Goal: Task Accomplishment & Management: Manage account settings

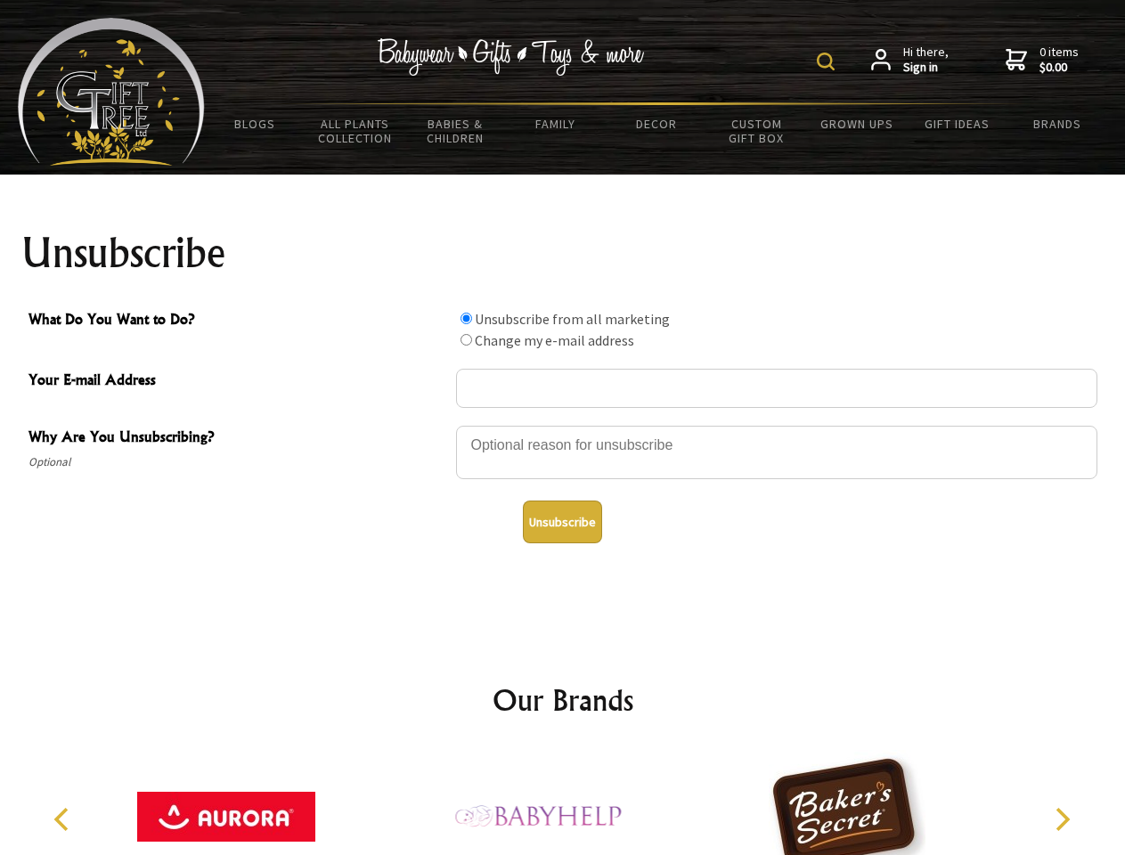
click at [828, 61] on img at bounding box center [826, 62] width 18 height 18
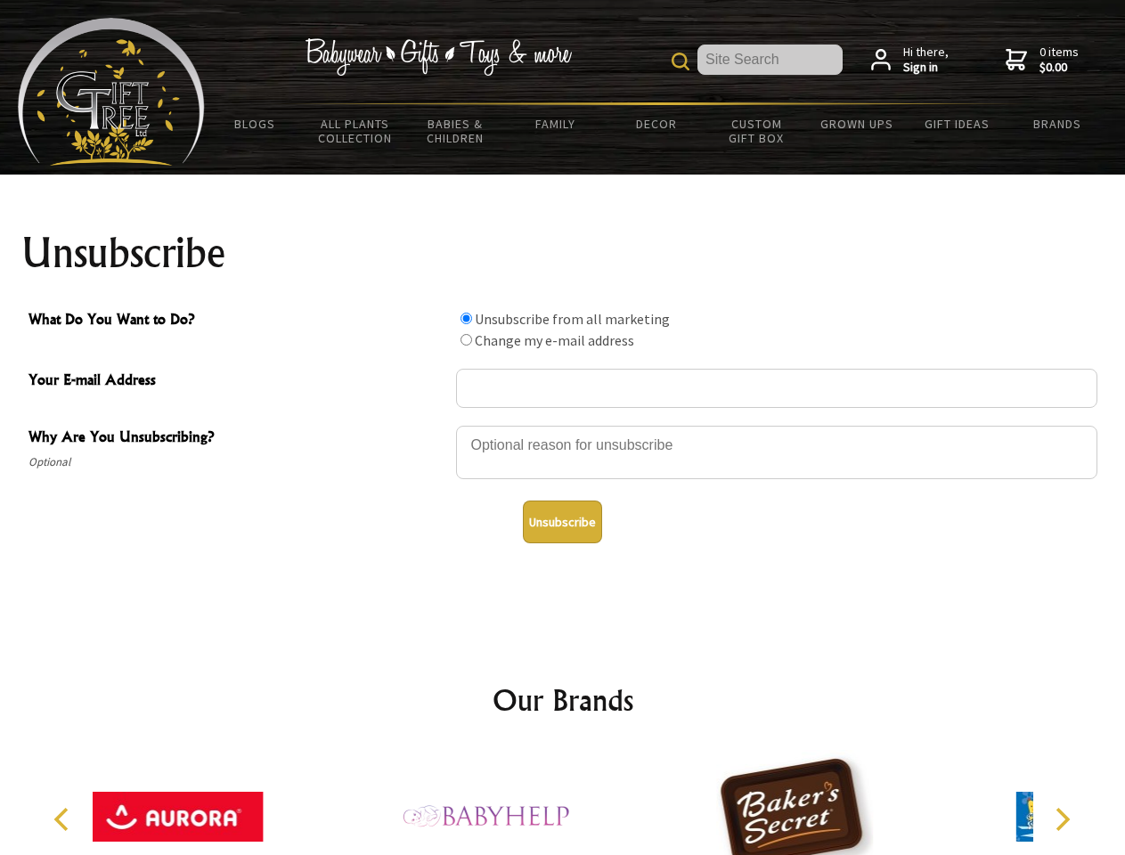
click at [563, 425] on div at bounding box center [776, 455] width 641 height 62
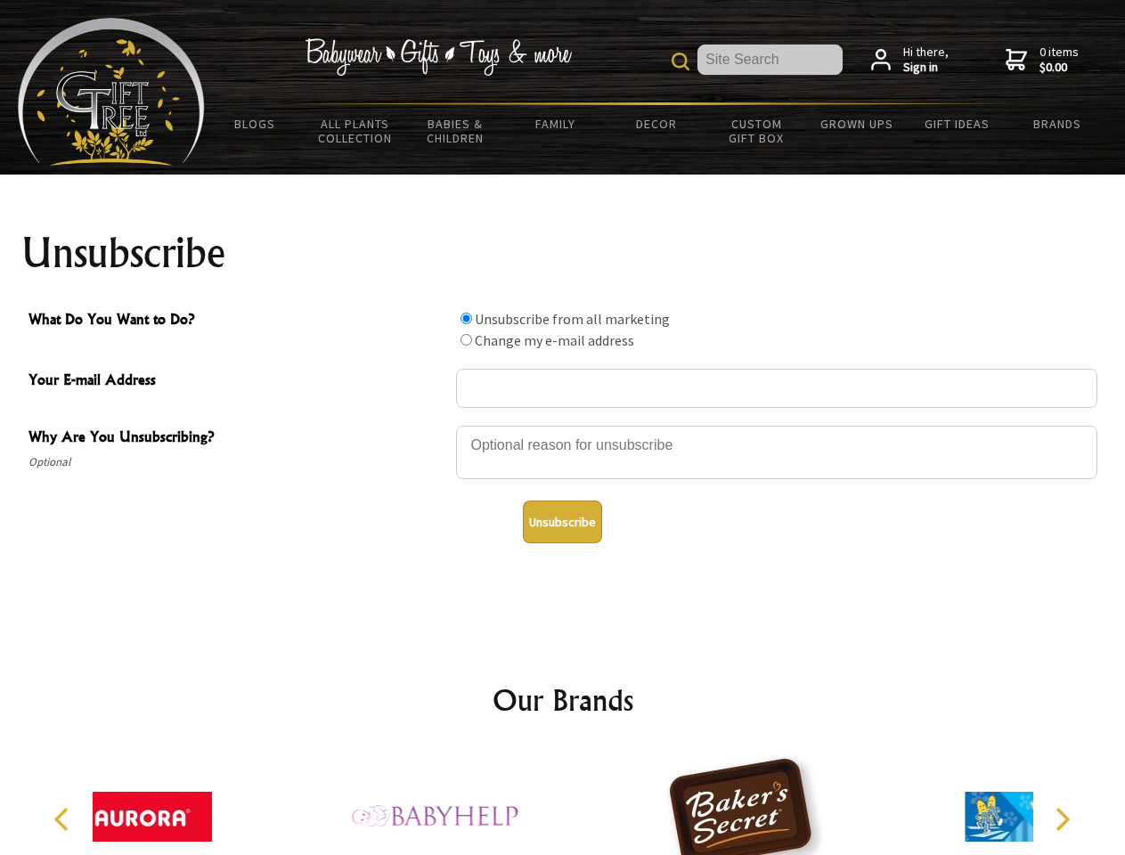
click at [466, 318] on input "What Do You Want to Do?" at bounding box center [467, 319] width 12 height 12
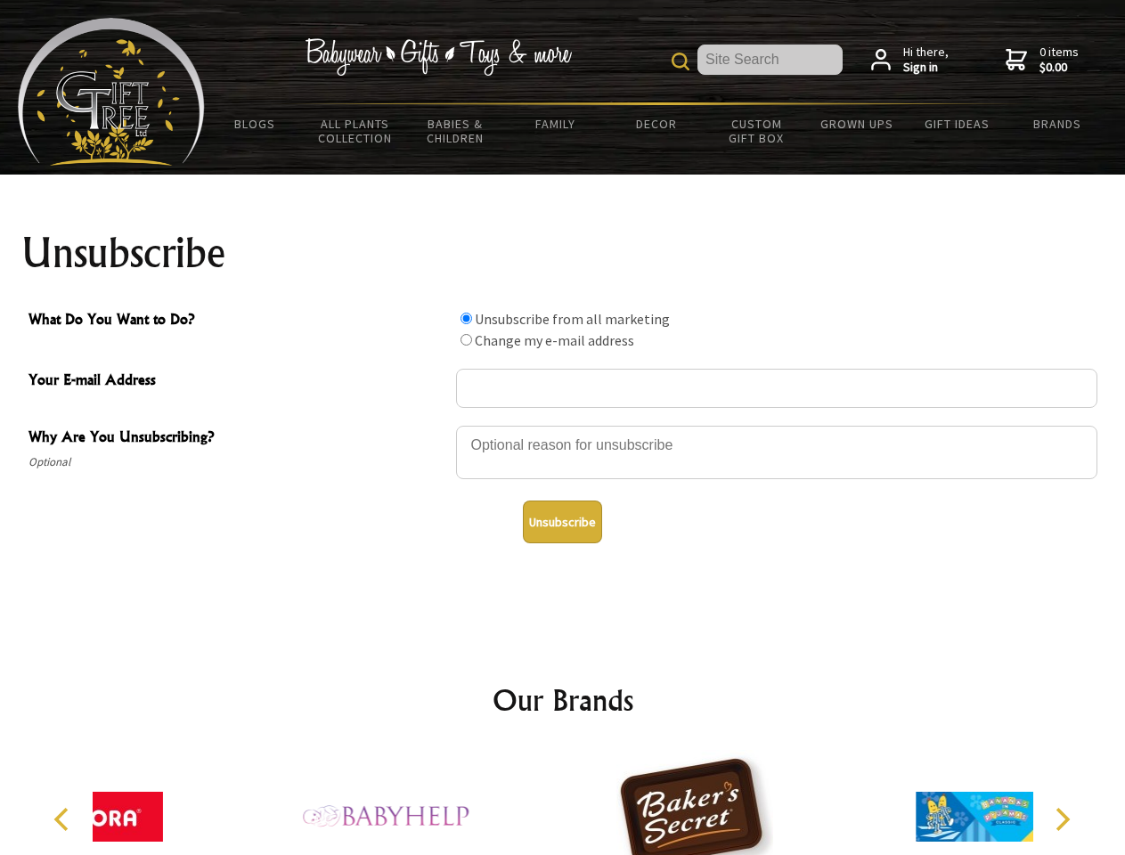
click at [466, 339] on input "What Do You Want to Do?" at bounding box center [467, 340] width 12 height 12
radio input "true"
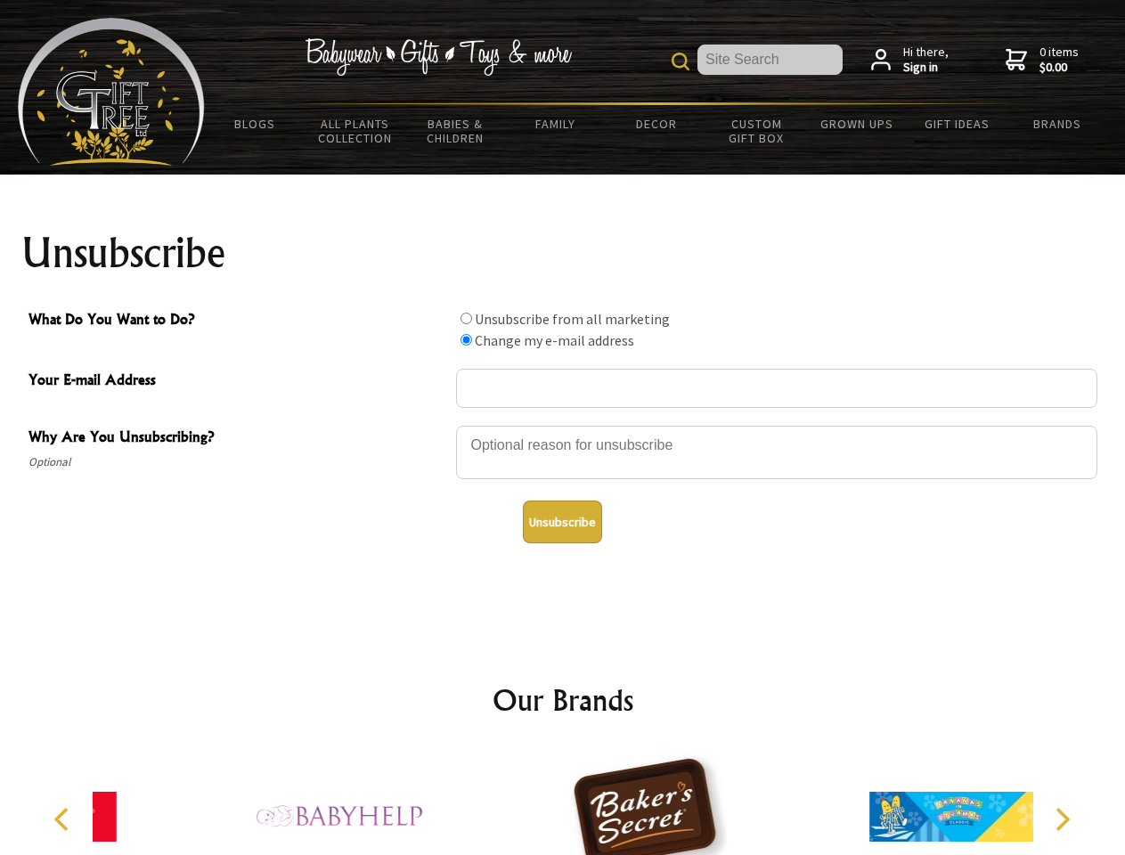
click at [562, 522] on button "Unsubscribe" at bounding box center [562, 522] width 79 height 43
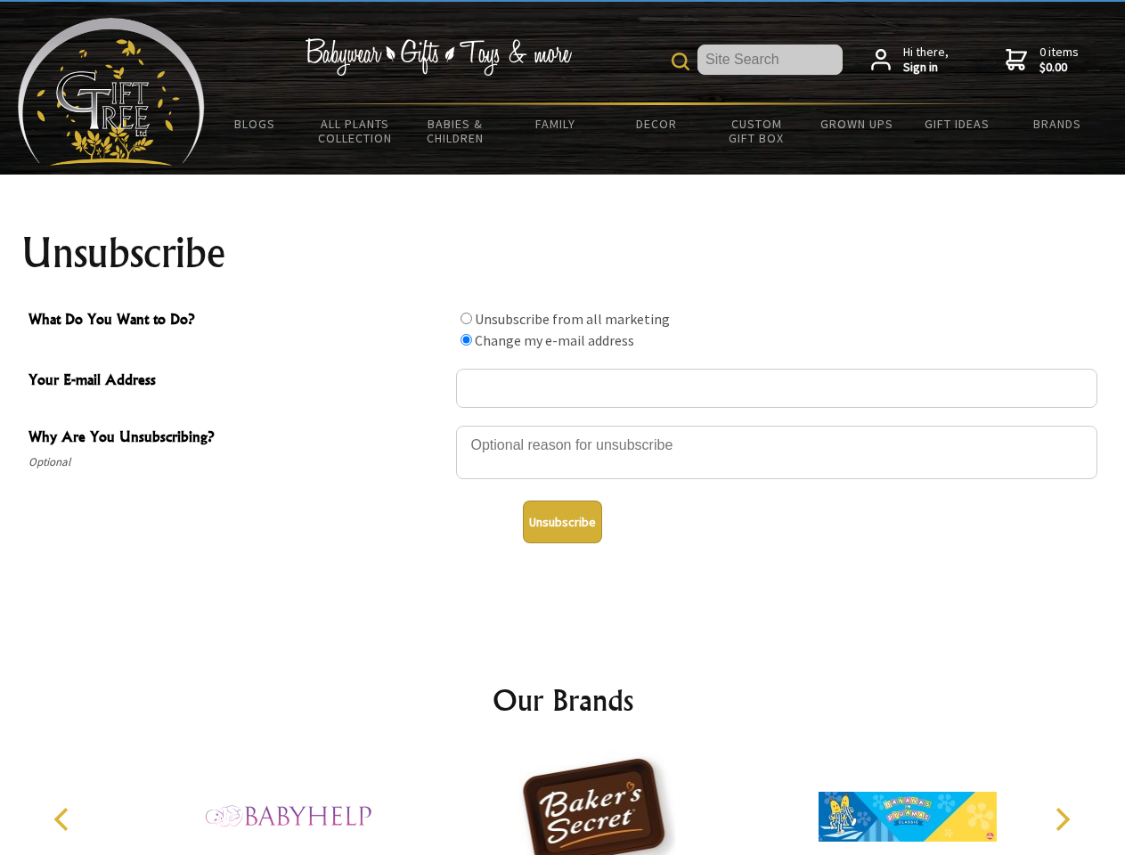
click at [64, 820] on icon "Previous" at bounding box center [63, 819] width 23 height 23
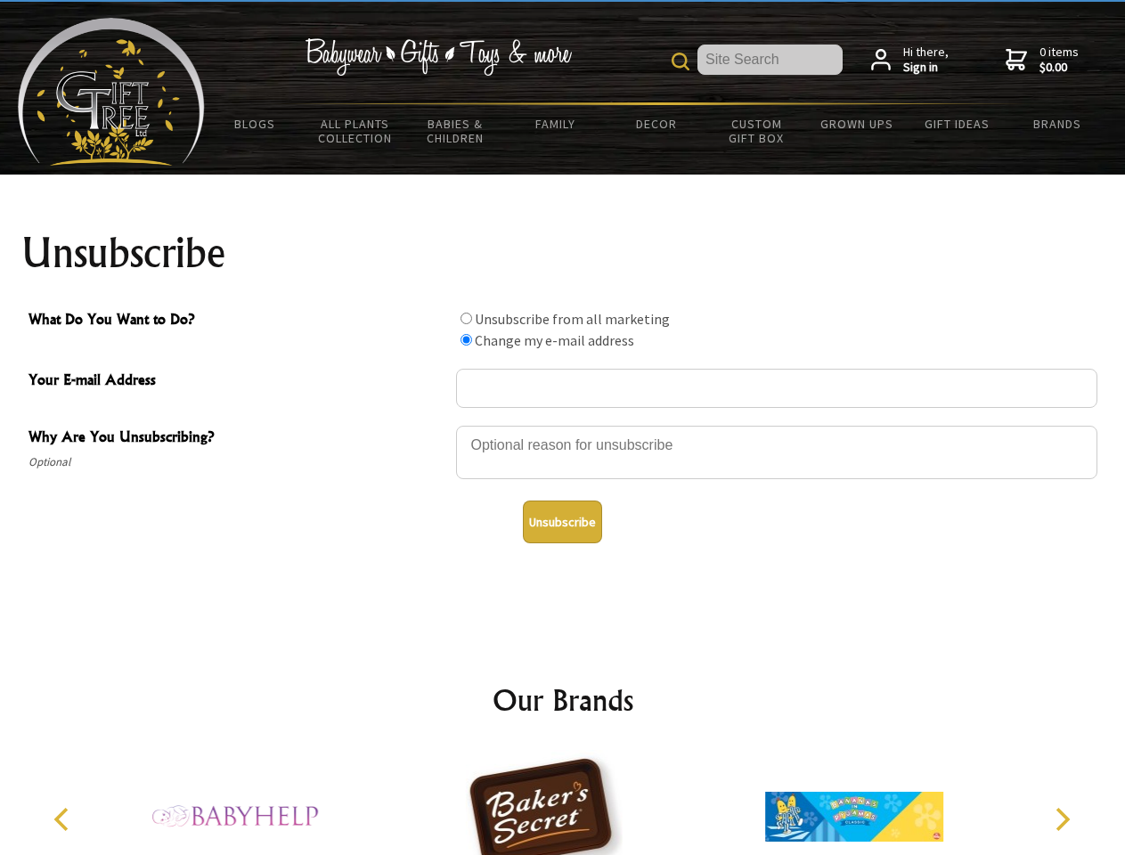
click at [1062, 820] on icon "Next" at bounding box center [1060, 819] width 23 height 23
